Goal: Task Accomplishment & Management: Use online tool/utility

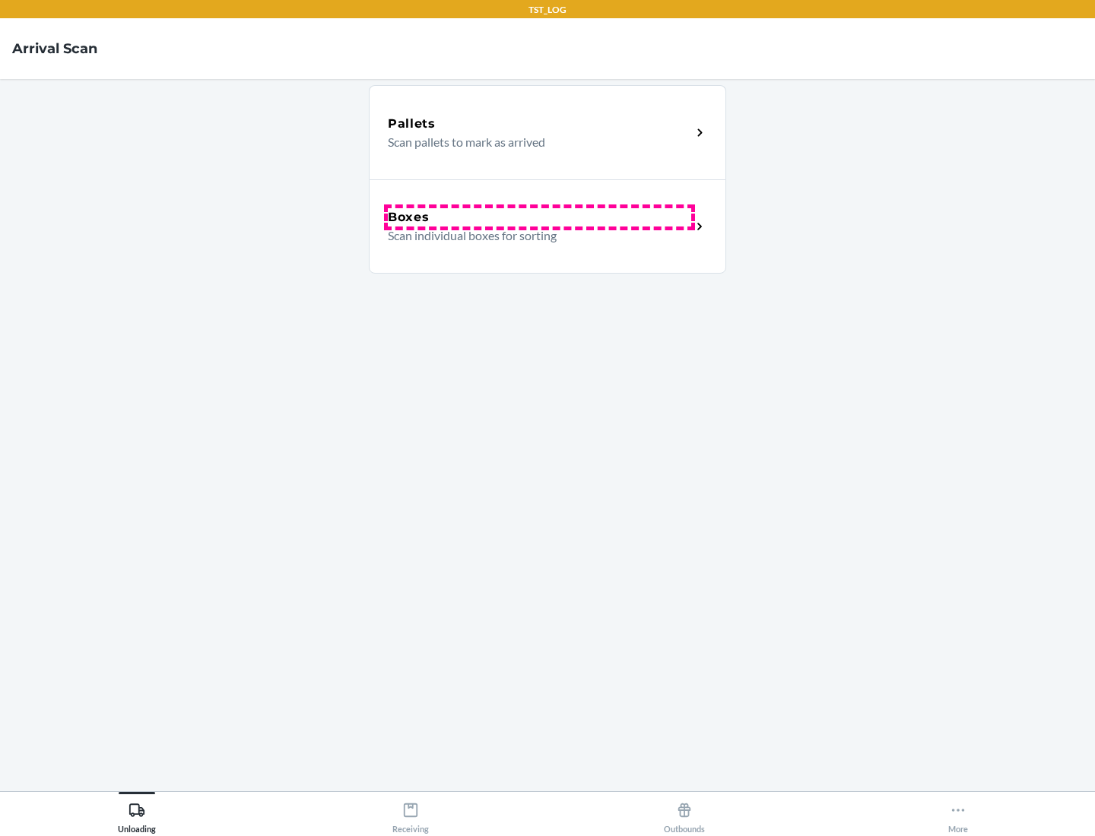
click at [539, 217] on div "Boxes" at bounding box center [539, 217] width 303 height 18
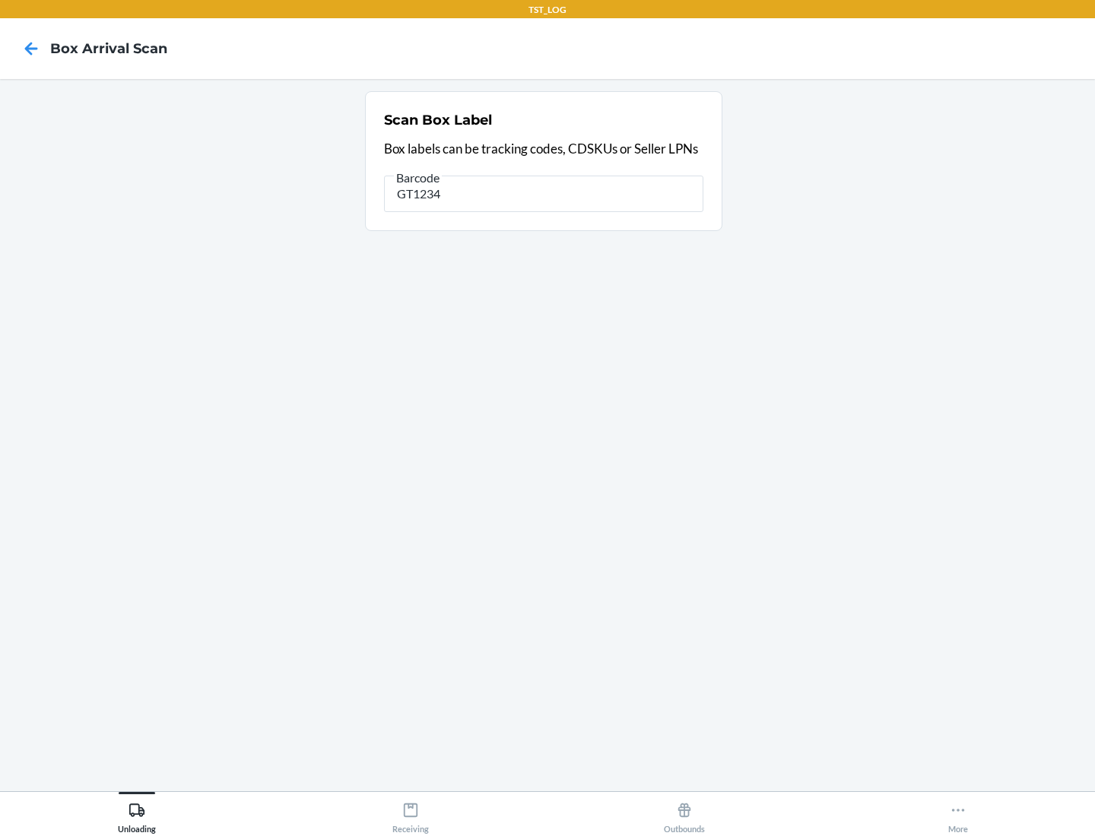
type input "GT1234"
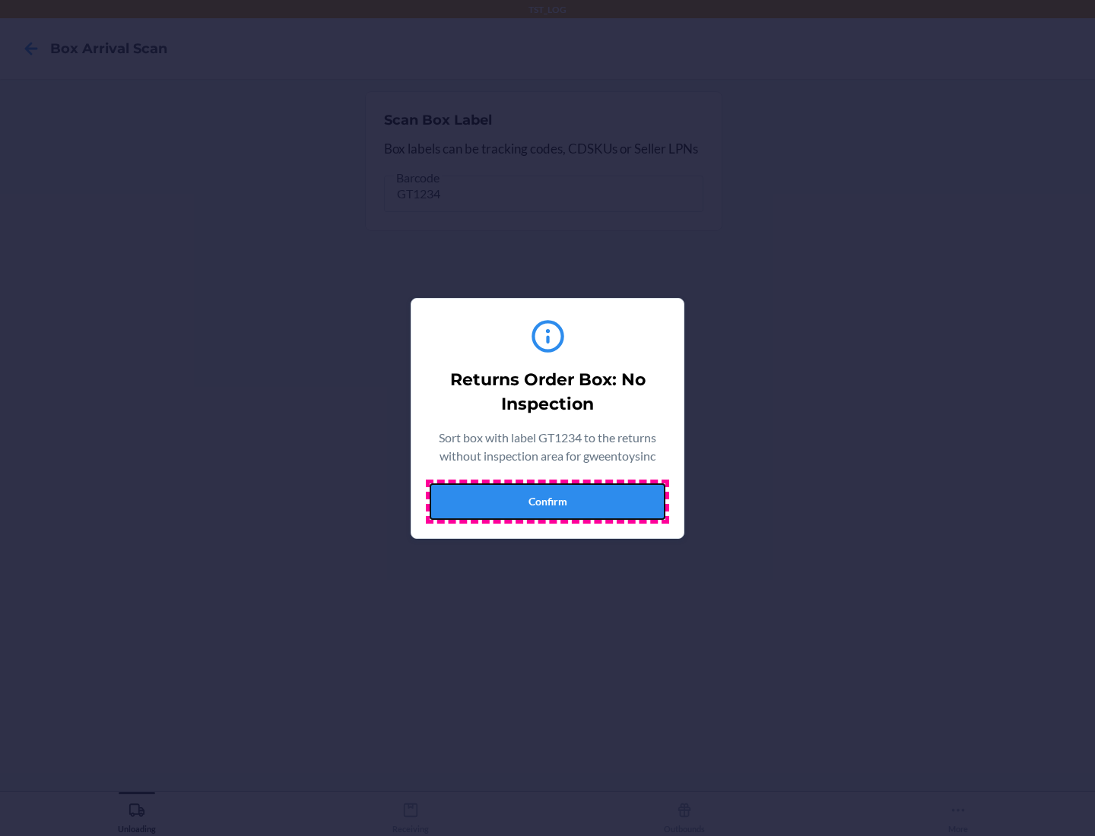
click at [547, 501] on button "Confirm" at bounding box center [548, 502] width 236 height 36
